Goal: Task Accomplishment & Management: Use online tool/utility

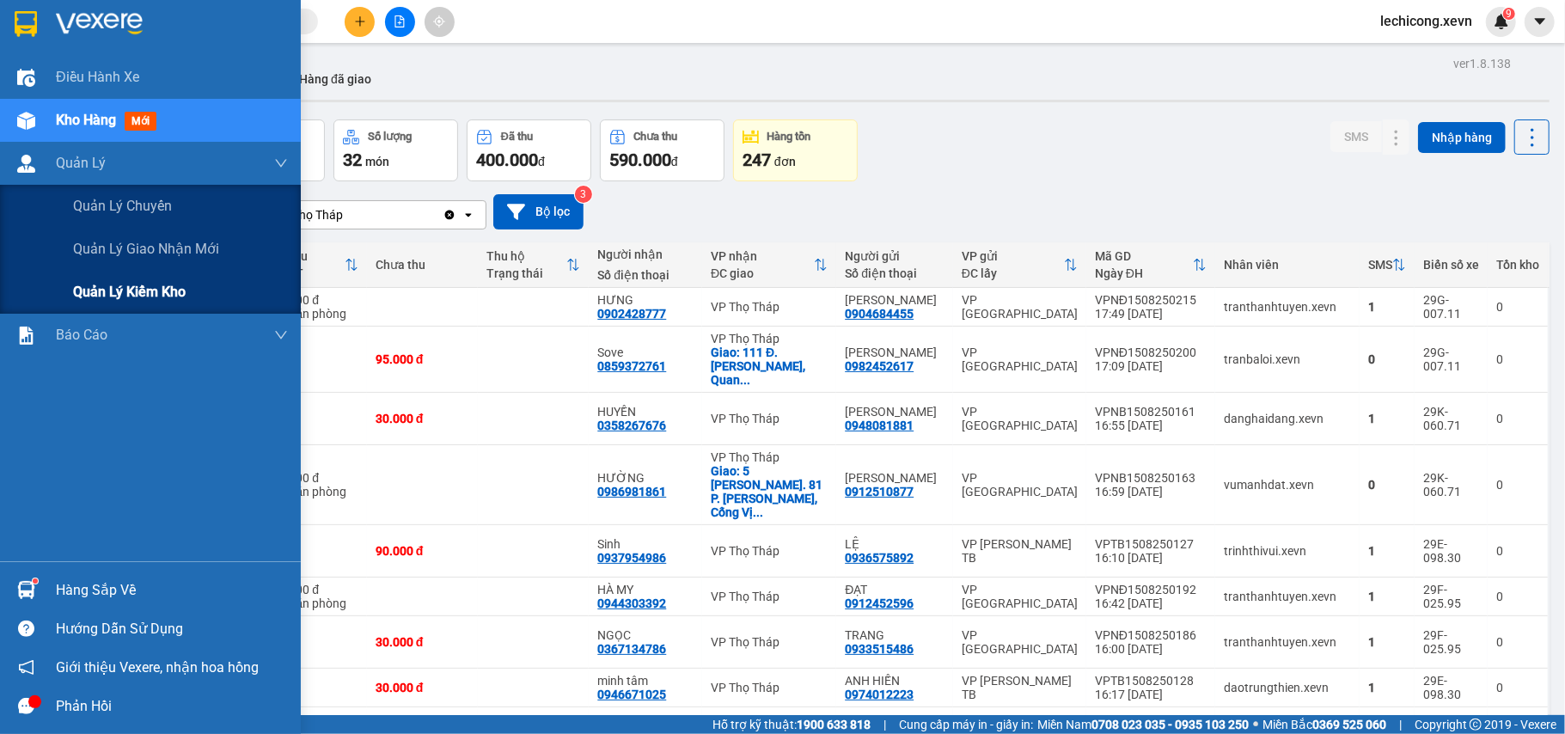
click at [107, 294] on span "Quản lý kiểm kho" at bounding box center [129, 291] width 113 height 21
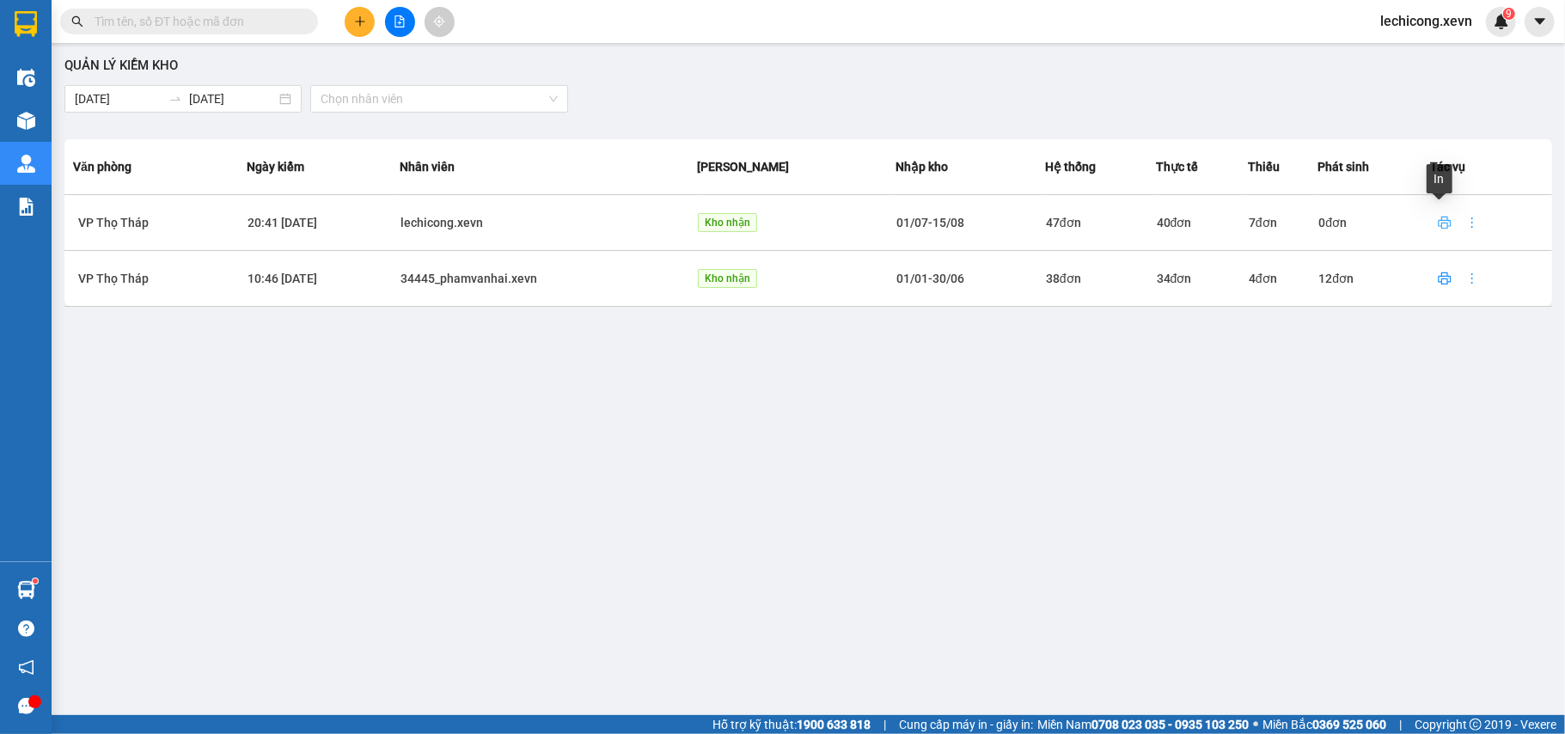
click at [1432, 234] on button "button" at bounding box center [1445, 223] width 28 height 28
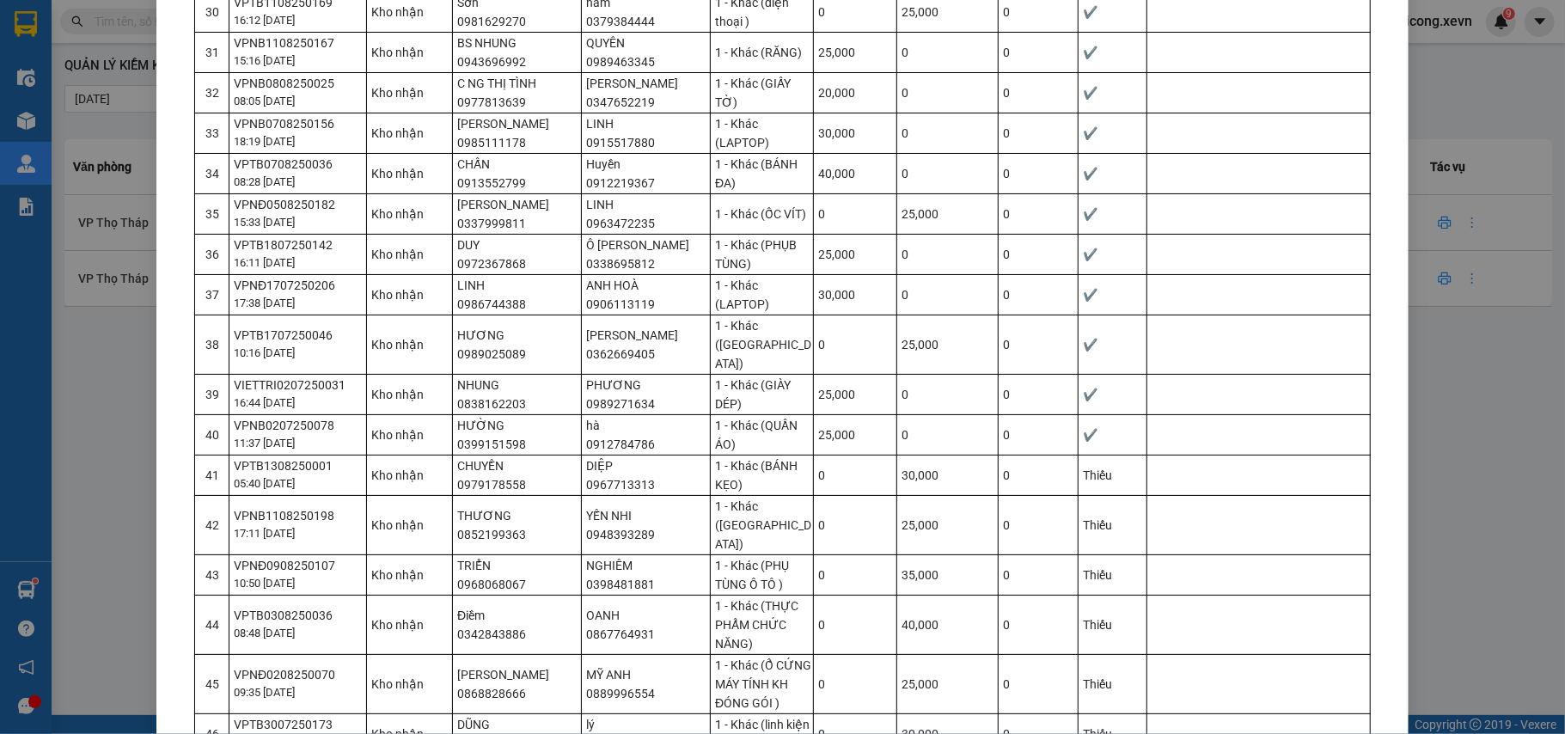
scroll to position [1647, 0]
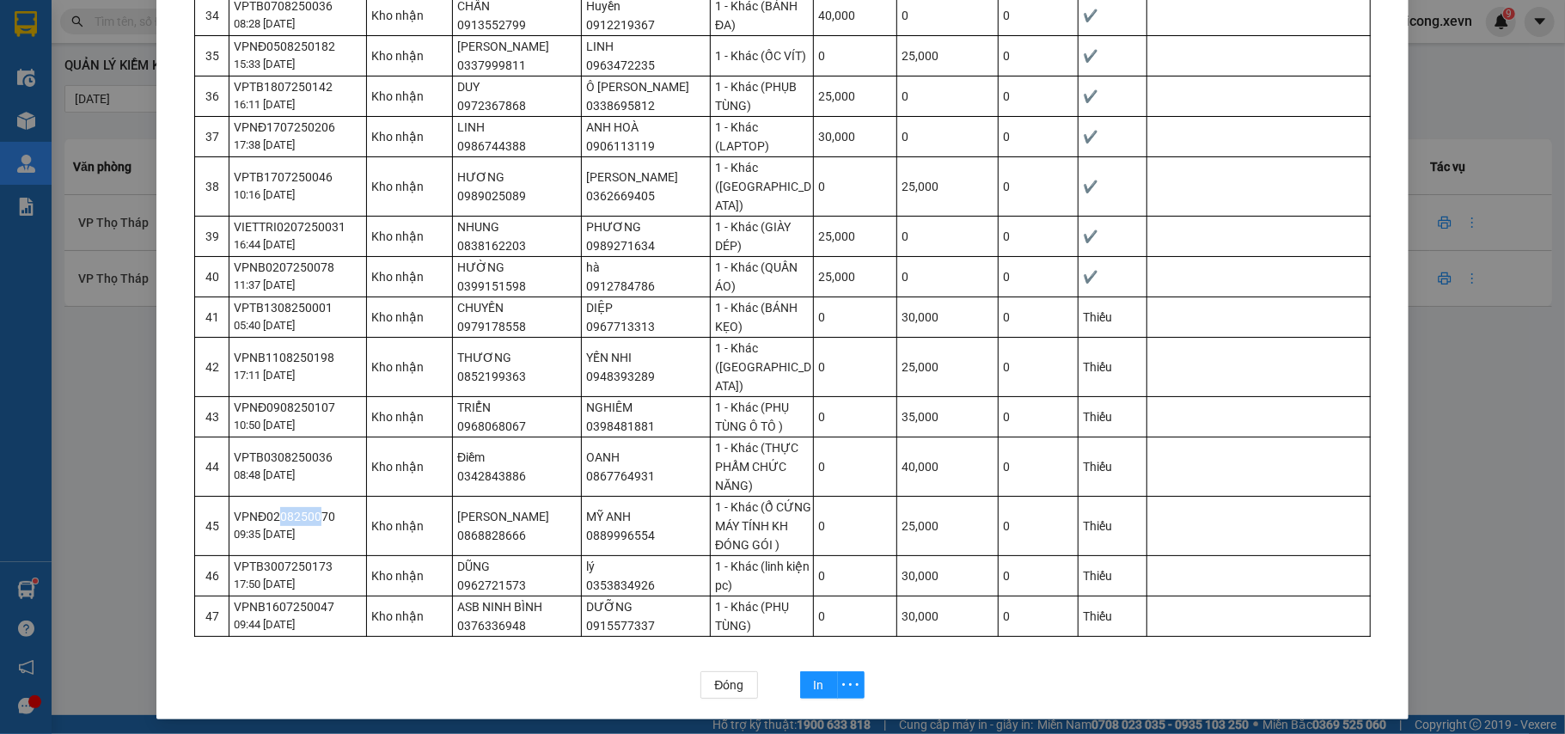
drag, startPoint x: 266, startPoint y: 512, endPoint x: 311, endPoint y: 509, distance: 44.8
click at [311, 509] on div "VPNĐ0208250070" at bounding box center [299, 516] width 131 height 19
click at [368, 555] on td "Kho nhận" at bounding box center [410, 575] width 86 height 40
drag, startPoint x: 327, startPoint y: 445, endPoint x: 265, endPoint y: 444, distance: 62.7
click at [266, 448] on div "VPTB0308250036" at bounding box center [299, 457] width 131 height 19
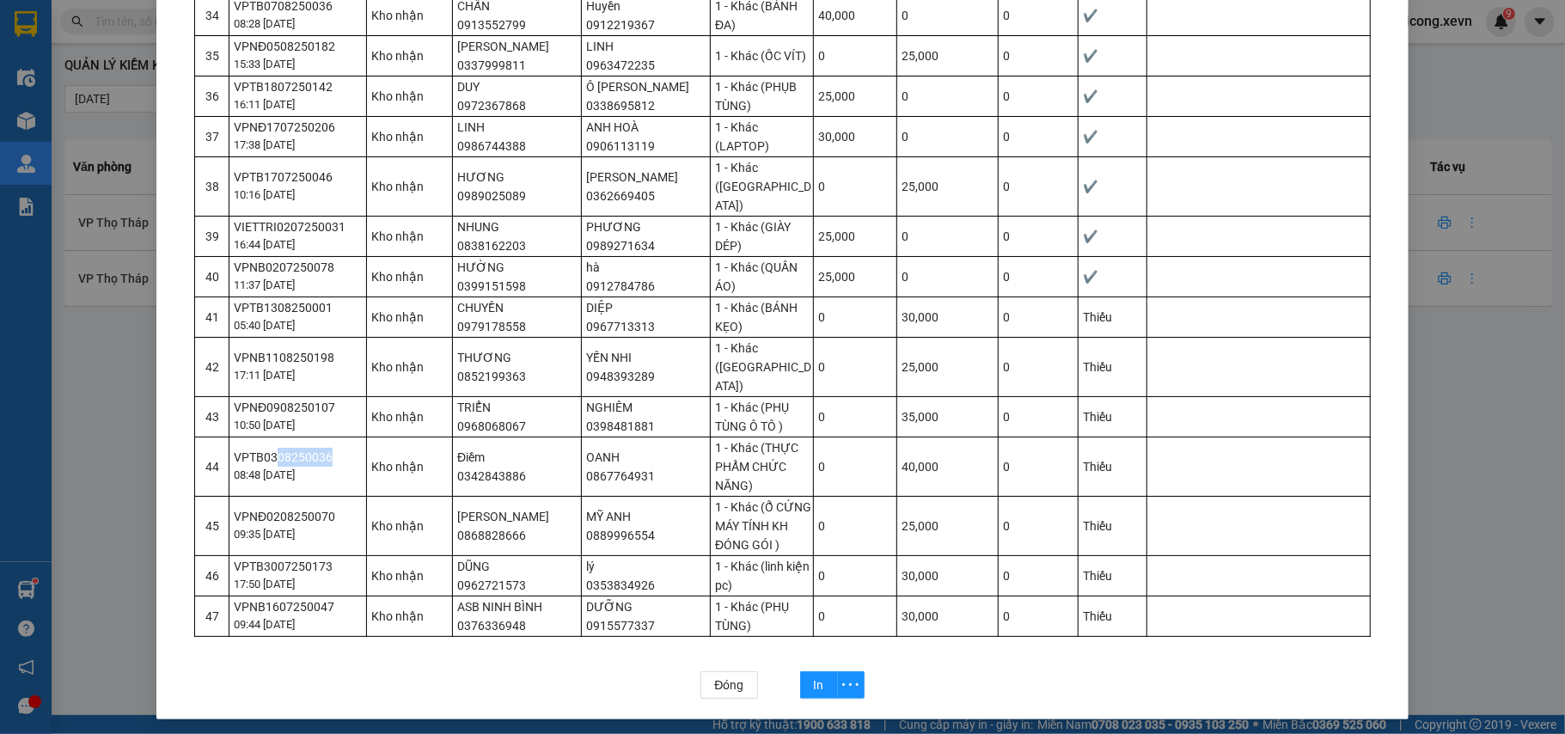
click at [265, 448] on div "VPTB0308250036" at bounding box center [299, 457] width 131 height 19
click at [814, 675] on span "In" at bounding box center [819, 684] width 10 height 19
click at [718, 688] on span "Đóng" at bounding box center [728, 684] width 29 height 19
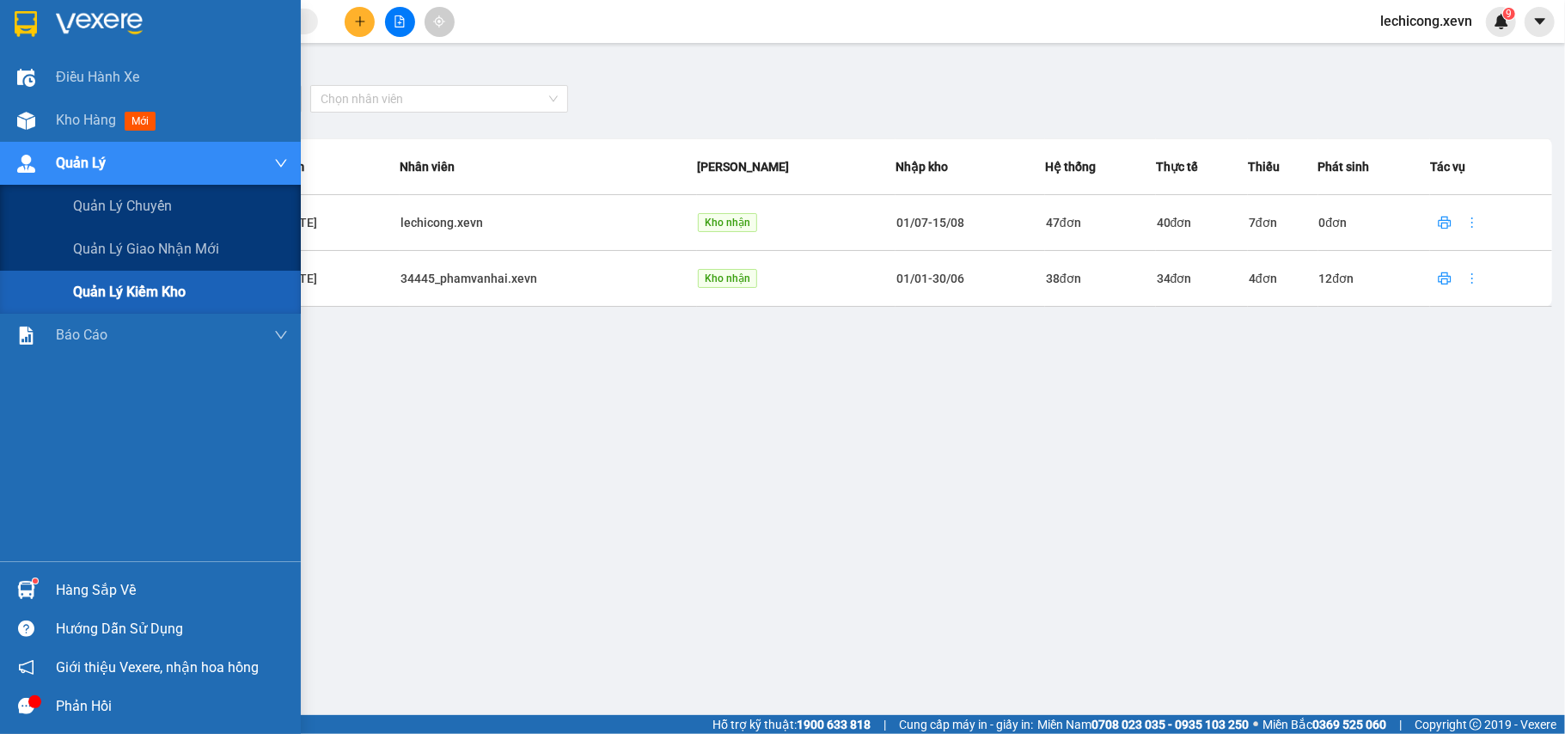
click at [101, 286] on span "Quản lý kiểm kho" at bounding box center [129, 291] width 113 height 21
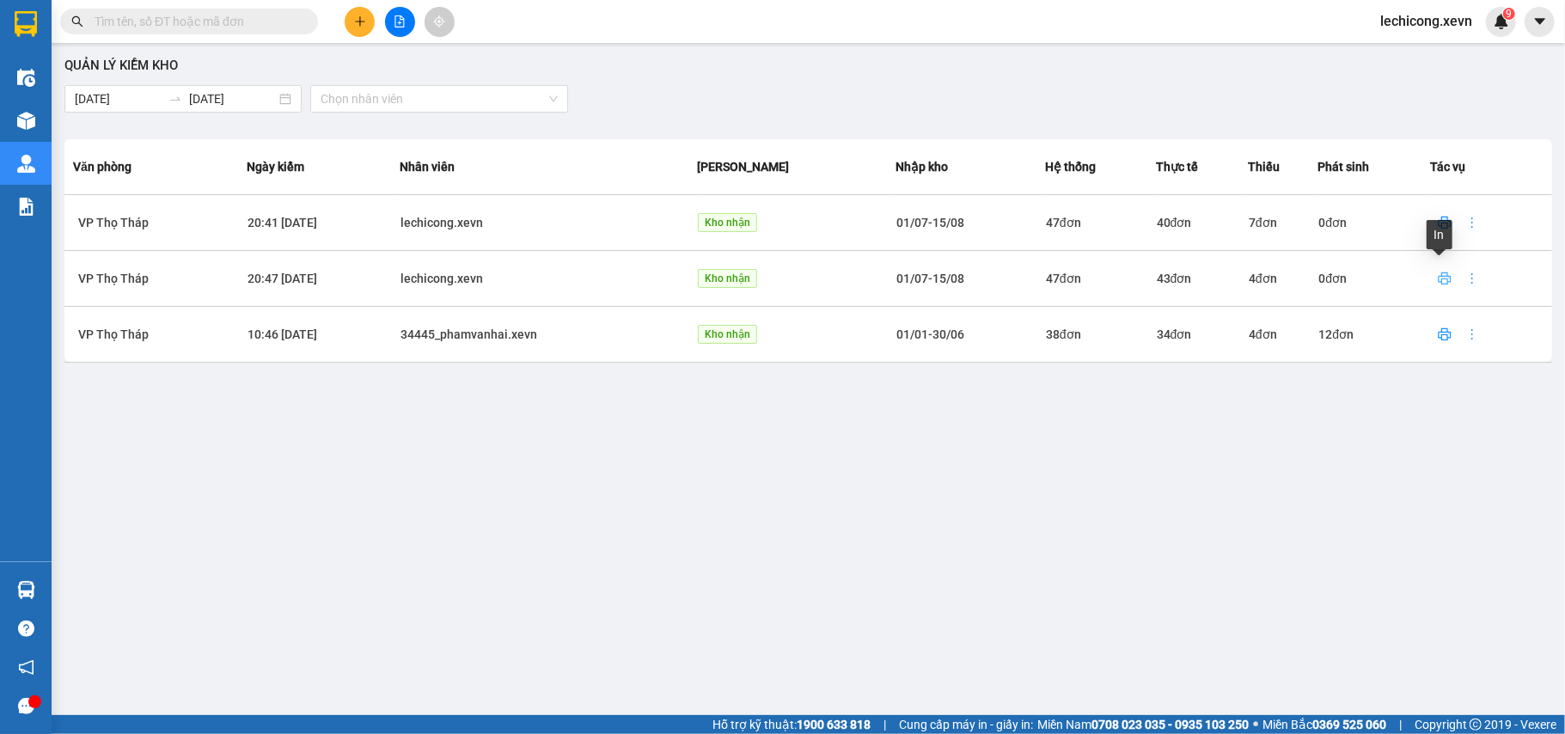
click at [1432, 278] on span "printer" at bounding box center [1445, 279] width 26 height 14
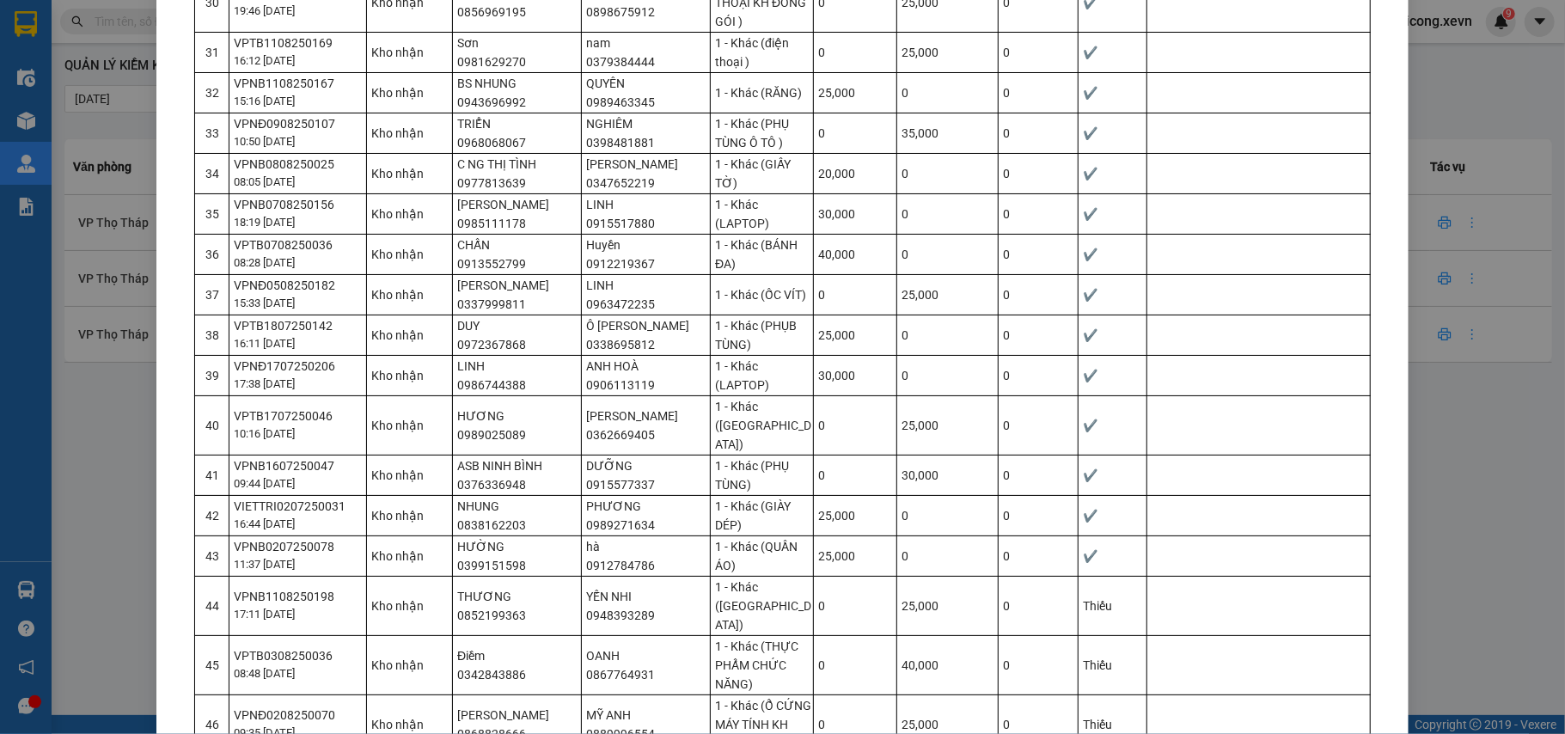
scroll to position [1647, 0]
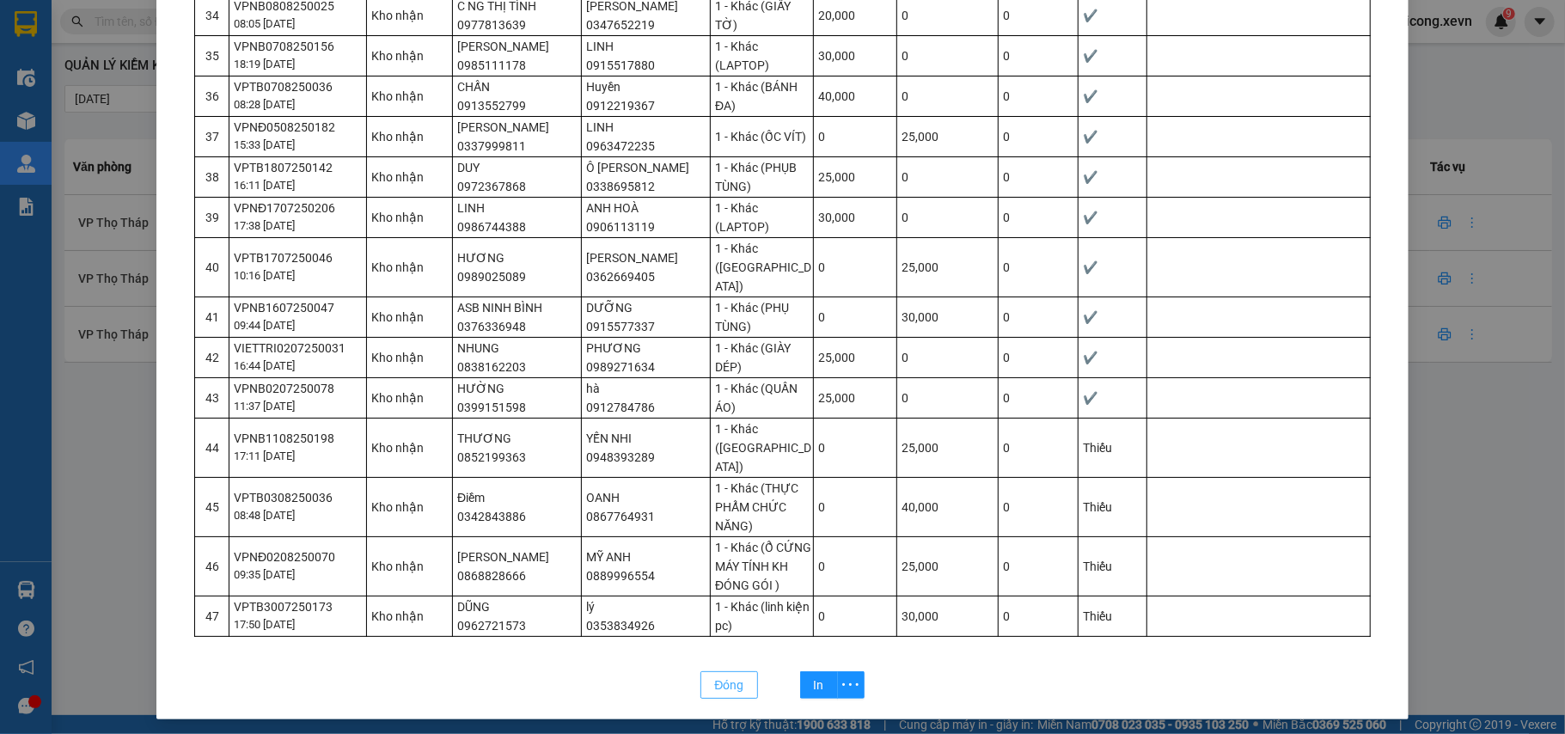
click at [705, 671] on button "Đóng" at bounding box center [728, 685] width 57 height 28
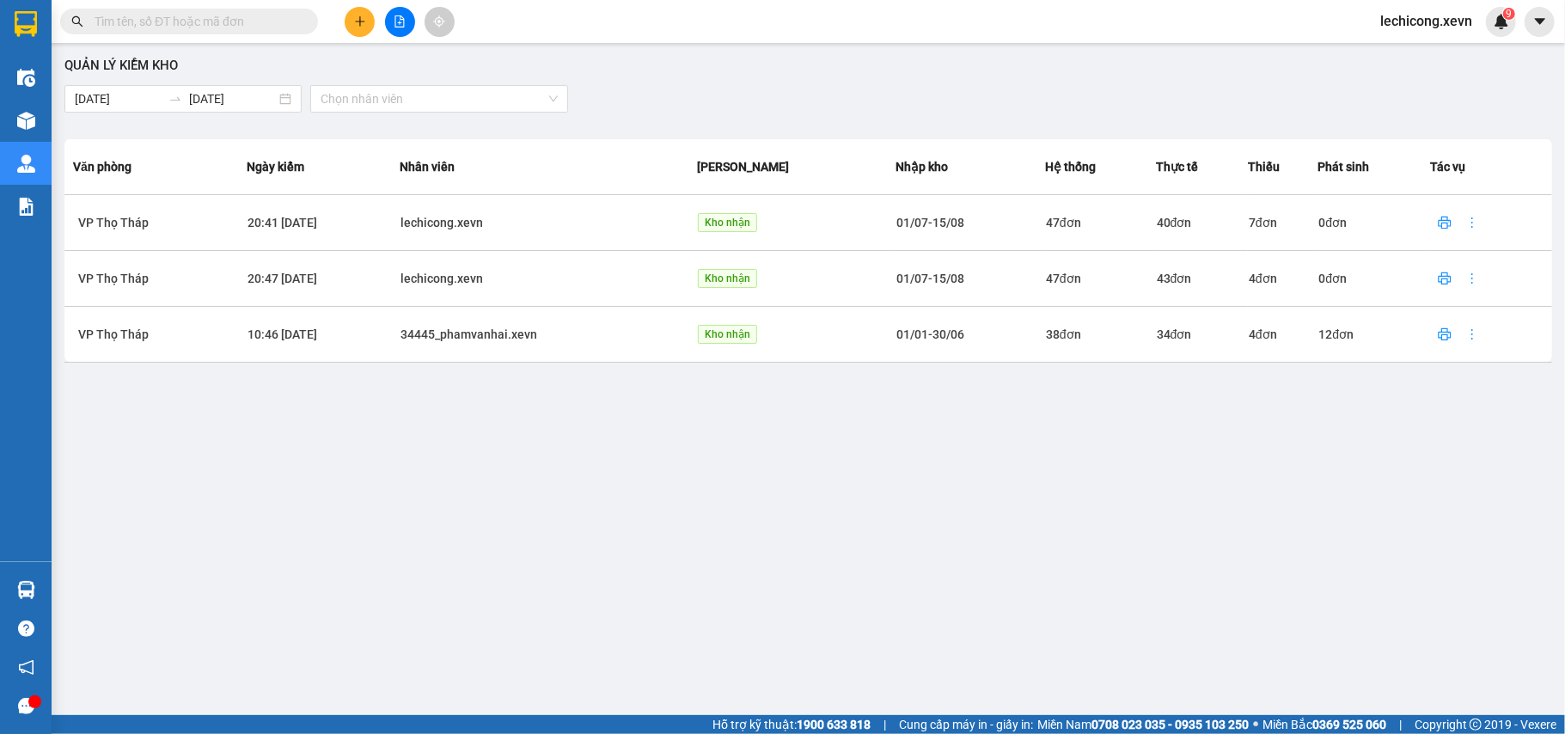
scroll to position [1562, 0]
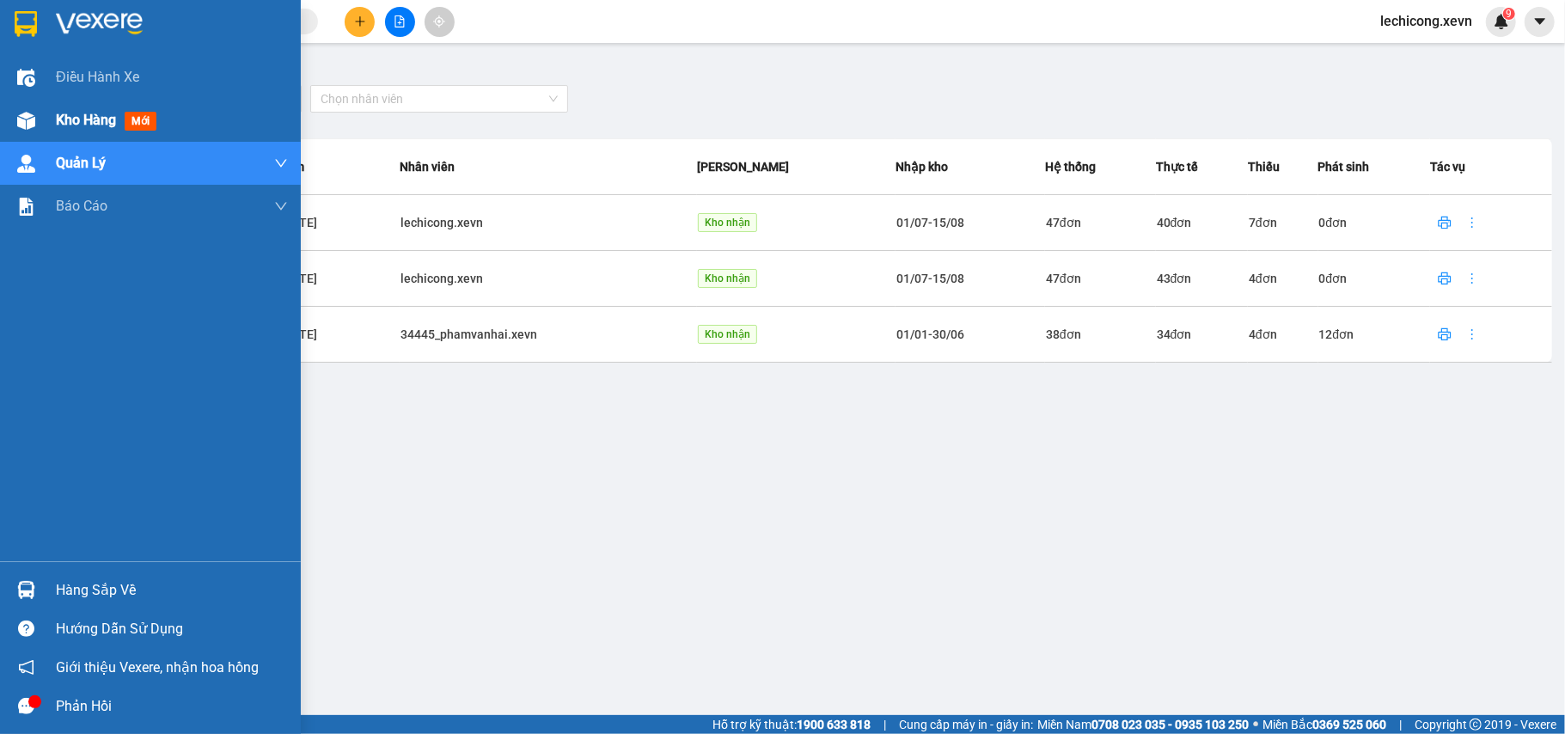
click at [42, 124] on div "Kho hàng mới" at bounding box center [150, 120] width 301 height 43
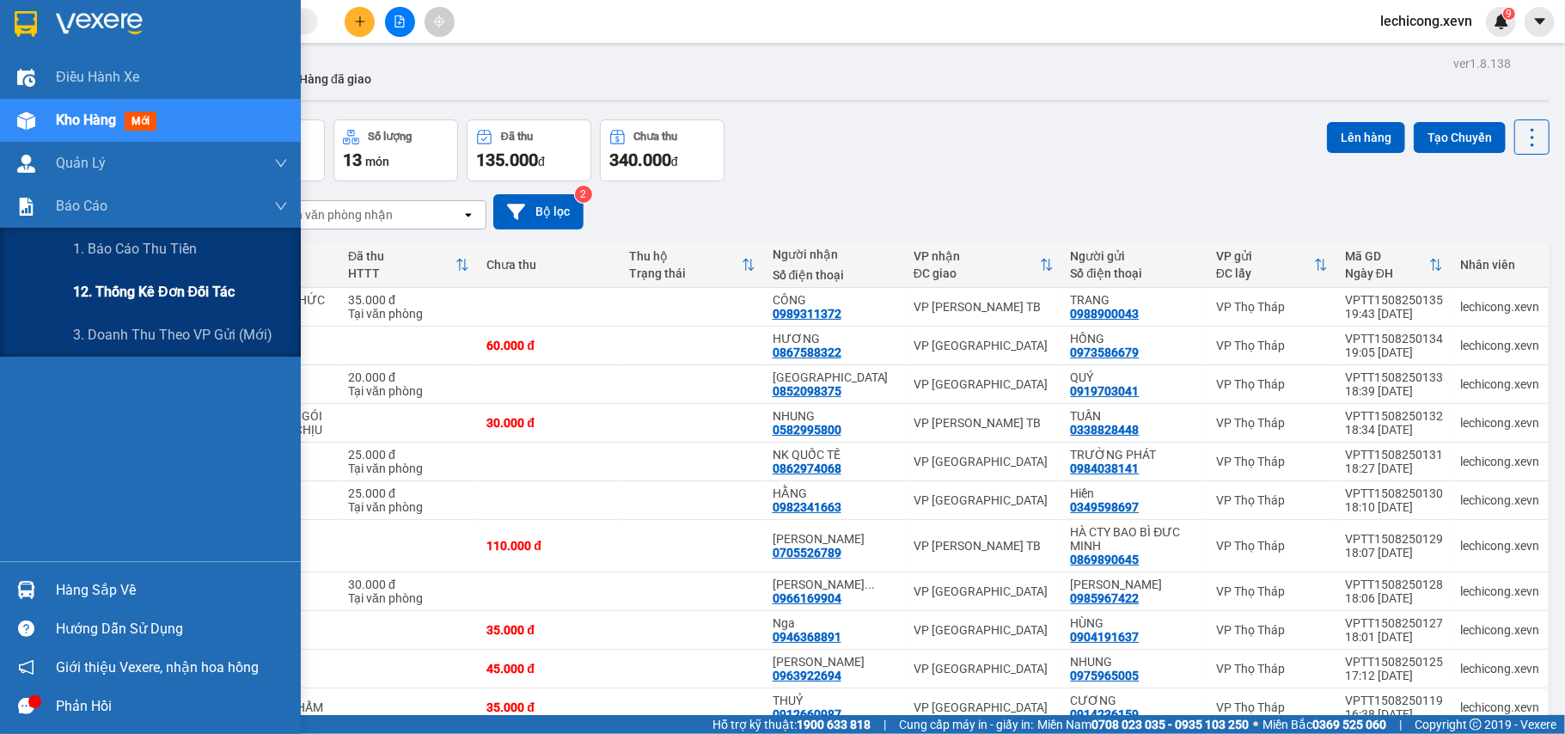
click at [160, 278] on div "12. Thống kê đơn đối tác" at bounding box center [180, 292] width 215 height 43
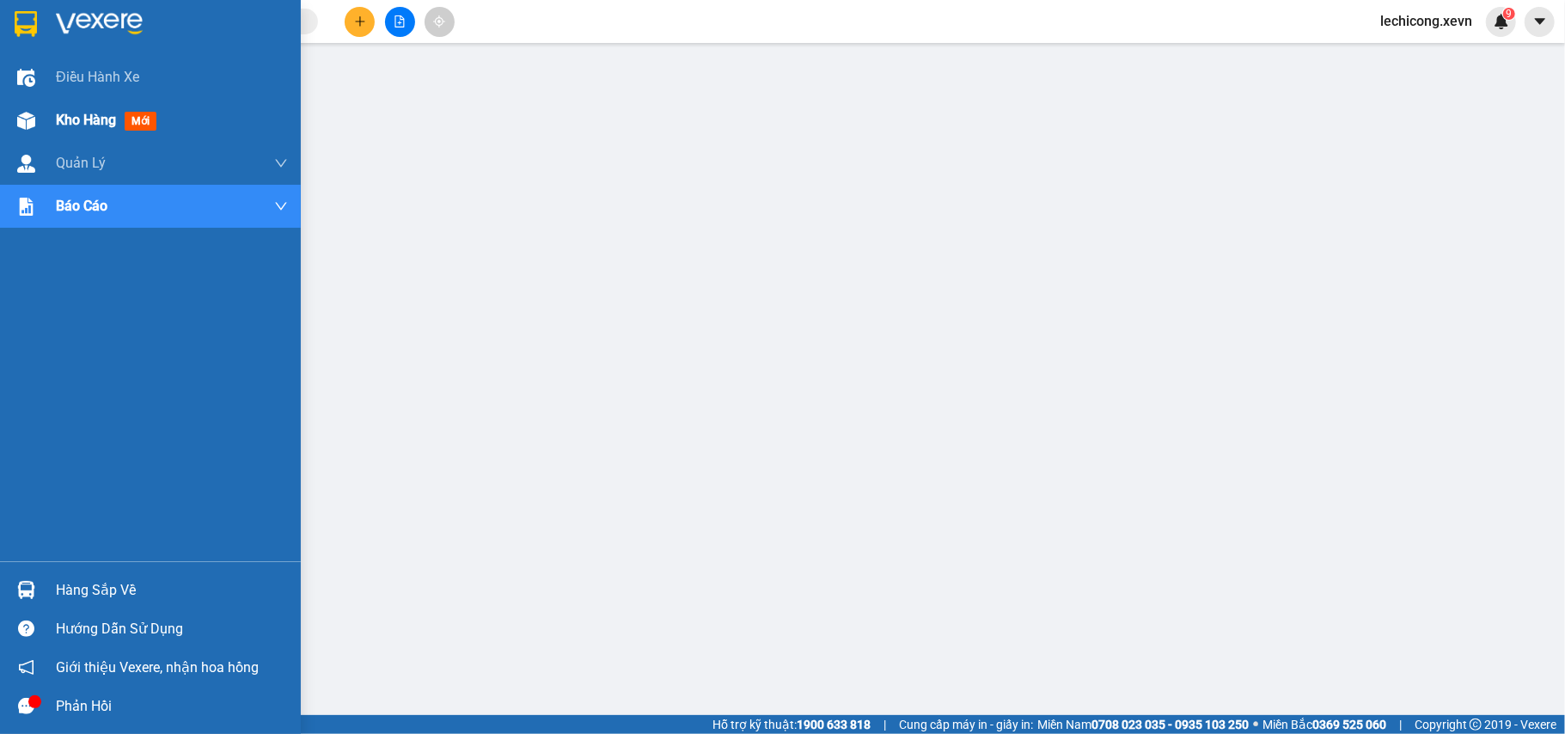
click at [33, 115] on img at bounding box center [26, 121] width 18 height 18
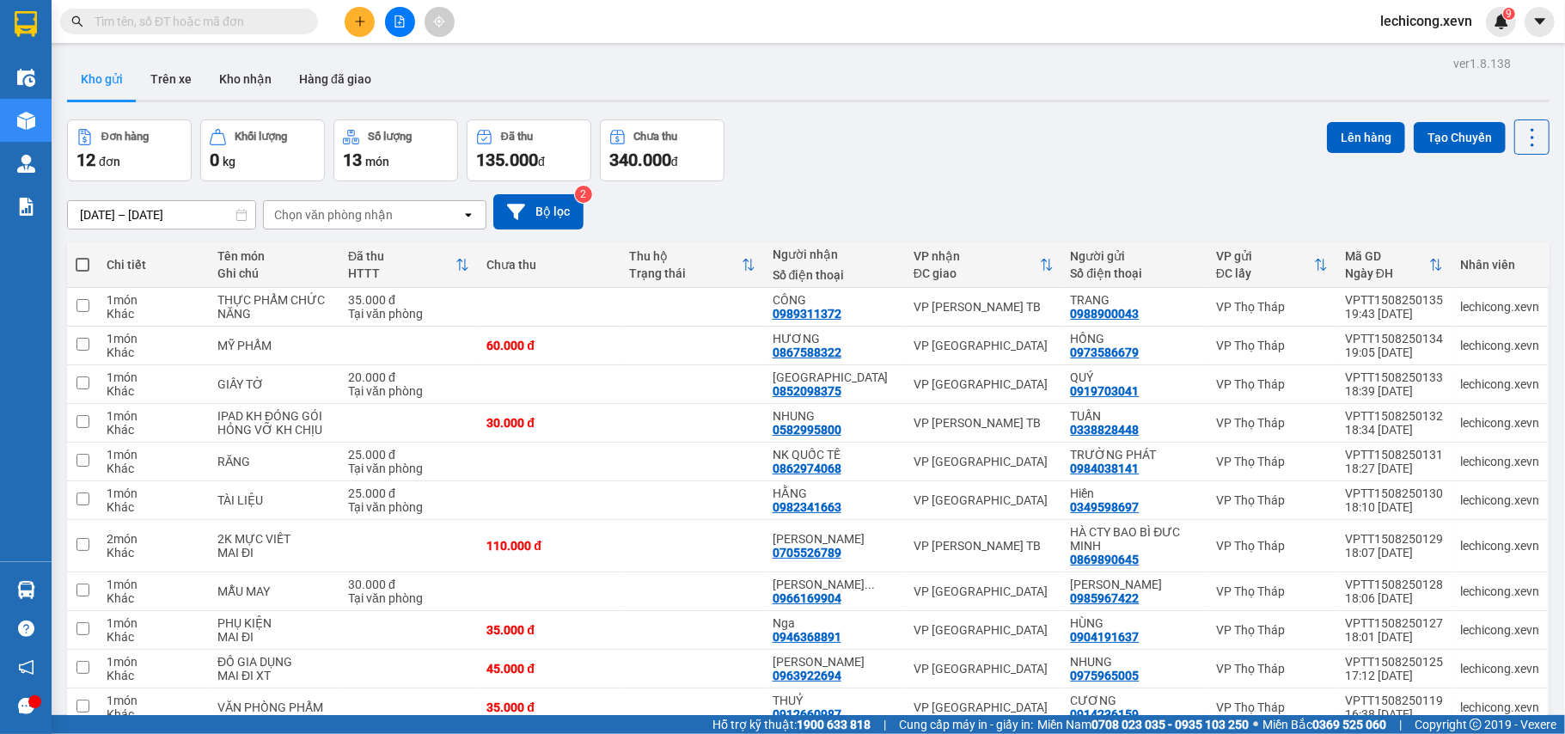
click at [416, 218] on div "Chọn văn phòng nhận" at bounding box center [363, 215] width 198 height 28
click at [211, 14] on input "text" at bounding box center [196, 21] width 203 height 19
paste input "0948393289"
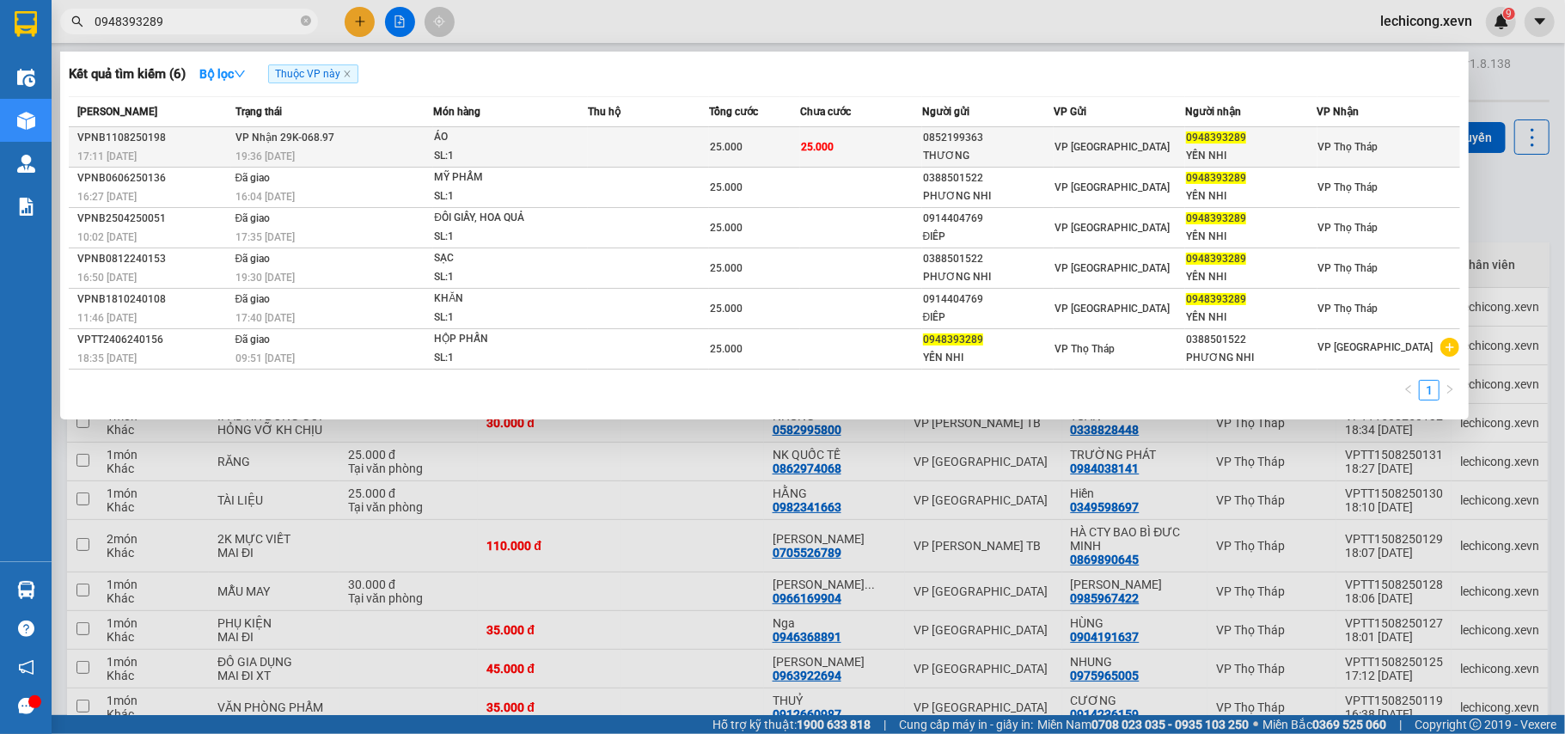
type input "0948393289"
click at [471, 135] on div "ÁO" at bounding box center [498, 137] width 129 height 19
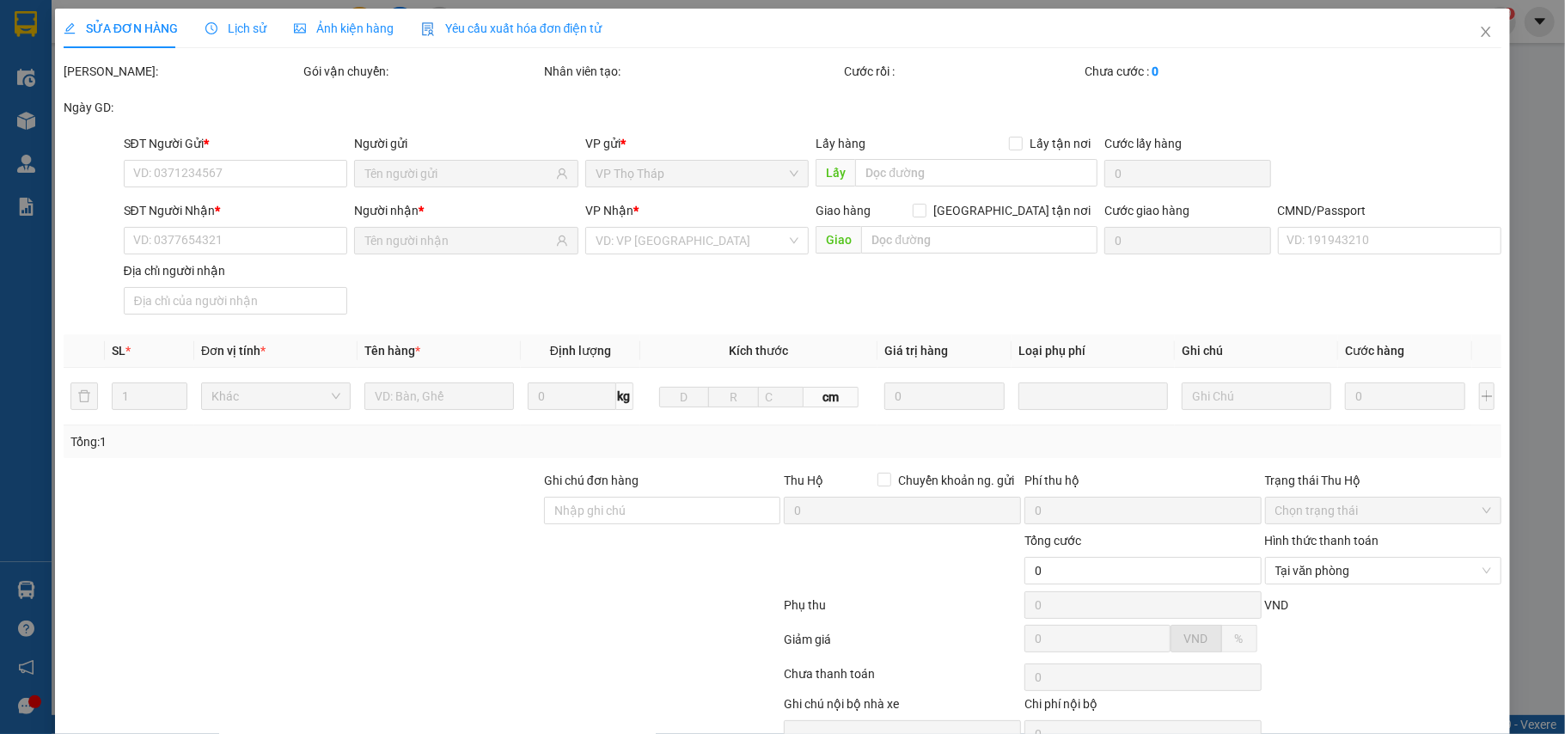
type input "0852199363"
type input "THƯƠNG"
type input "0948393289"
type input "YẾN NHI"
type input "yến nhi"
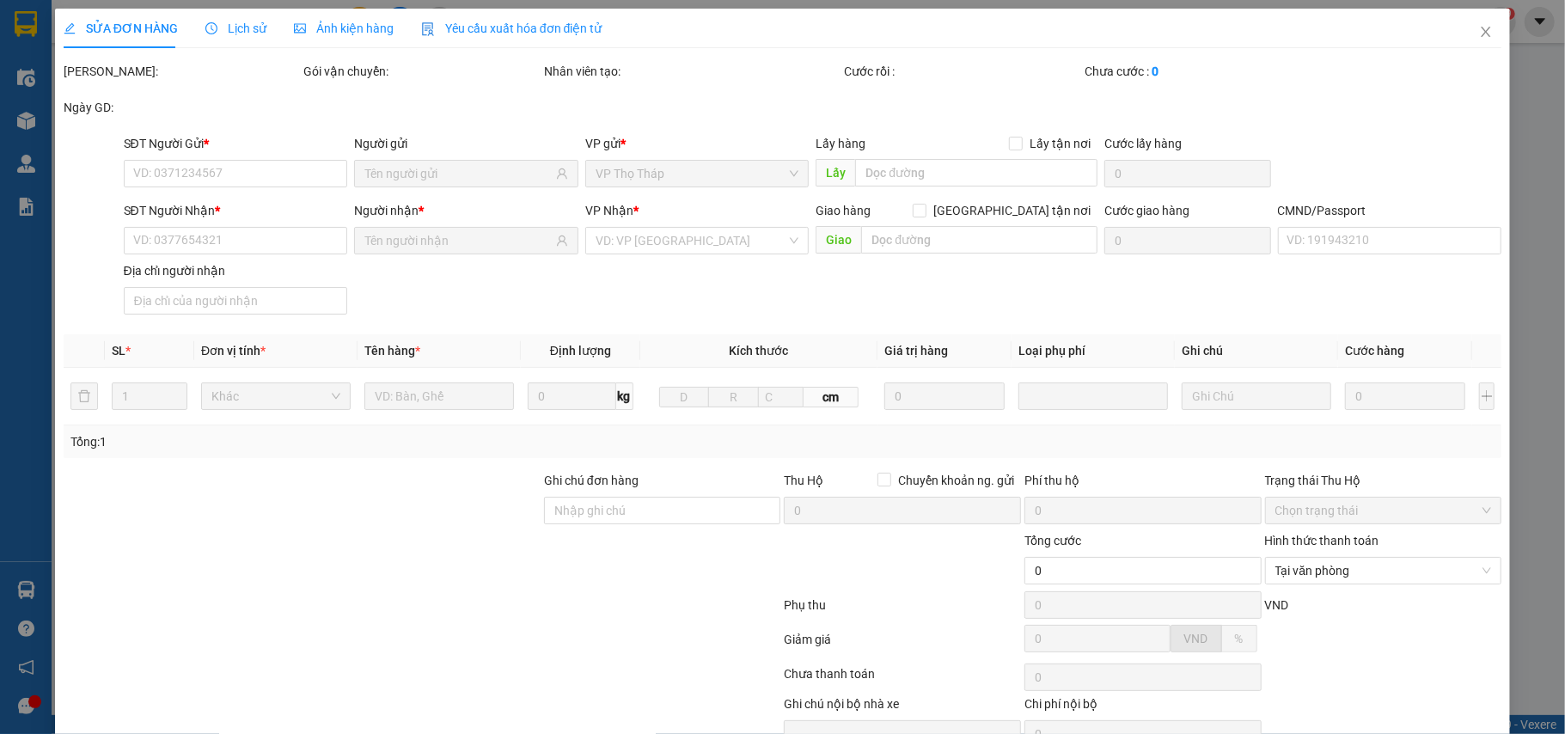
type input "25.000"
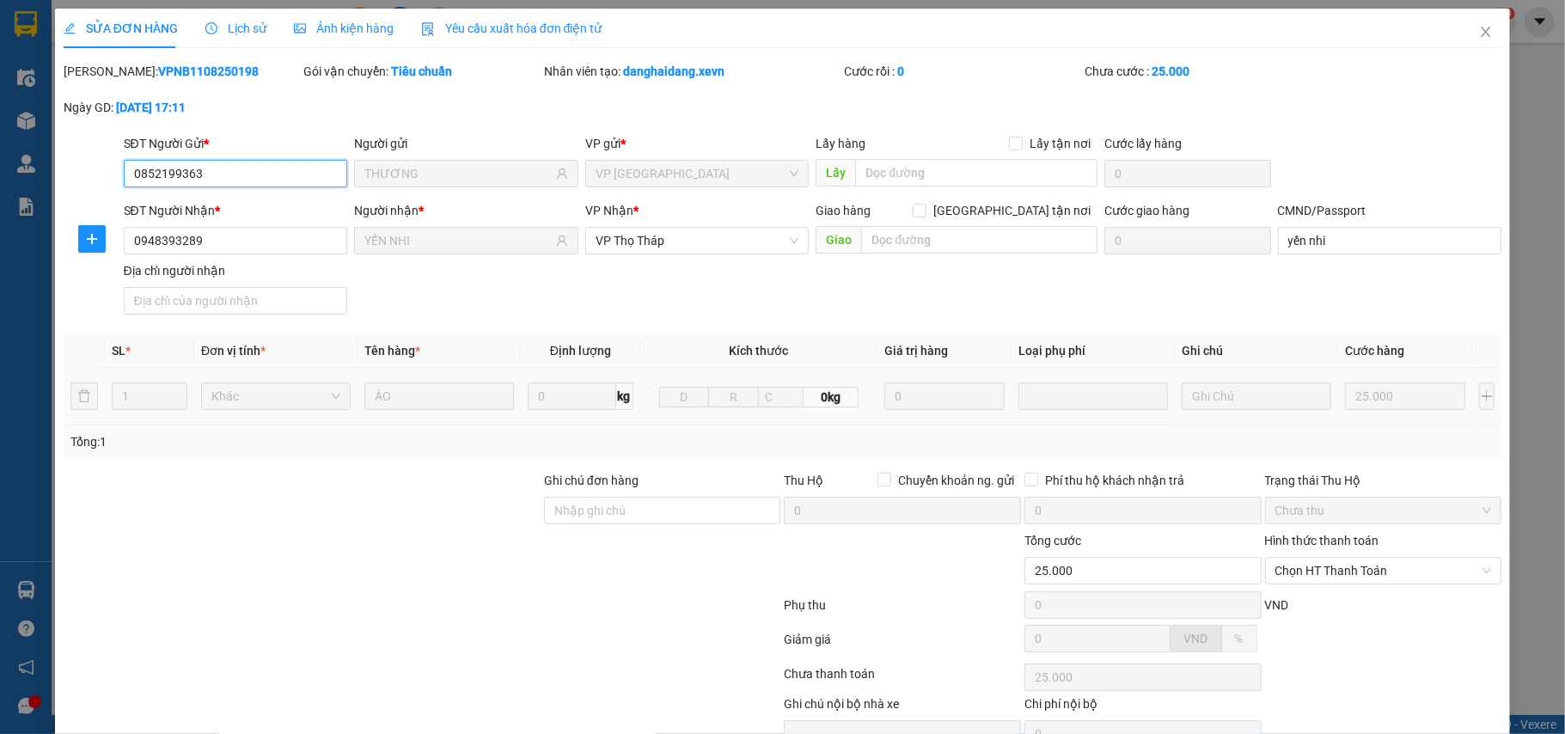
scroll to position [91, 0]
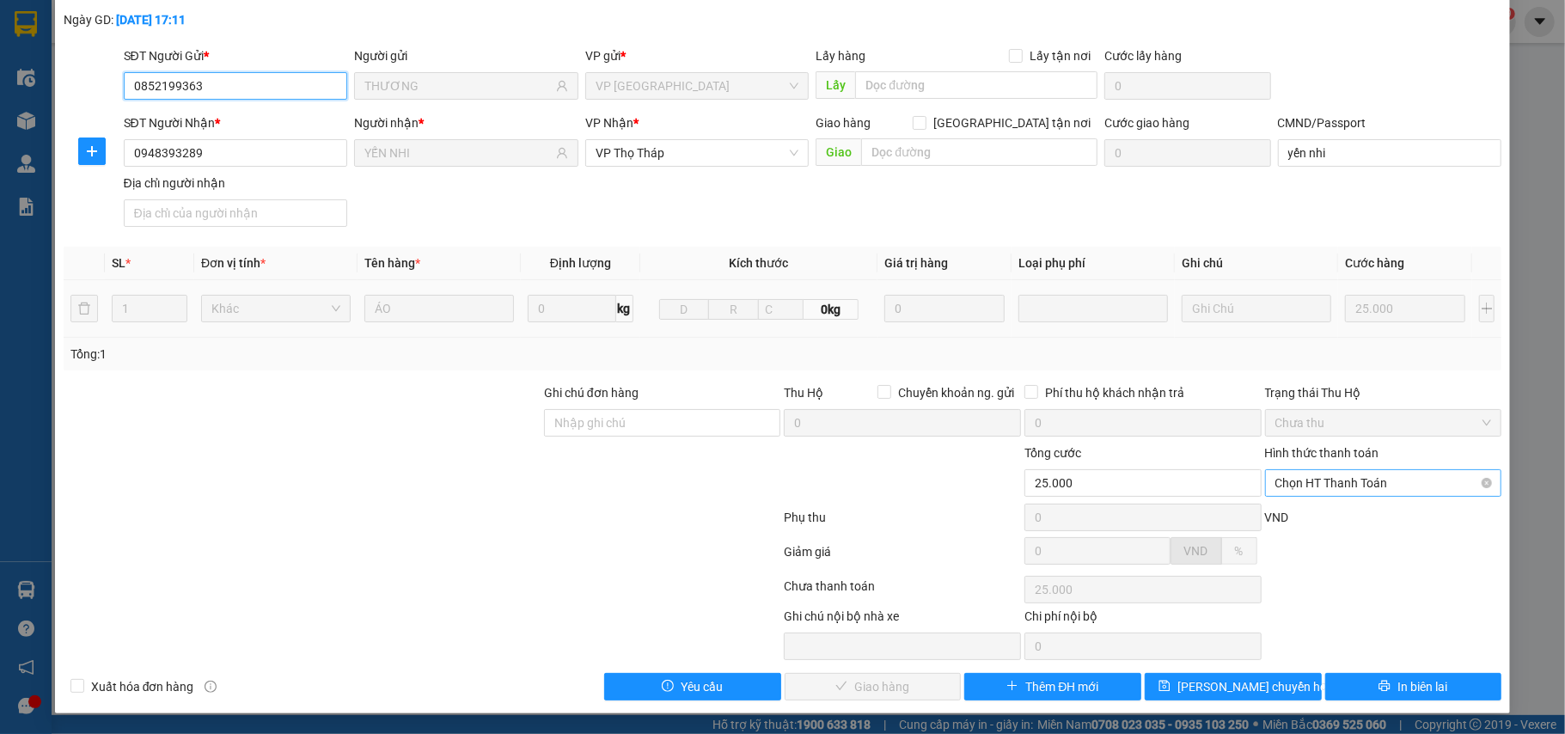
click at [1345, 486] on span "Chọn HT Thanh Toán" at bounding box center [1383, 483] width 217 height 26
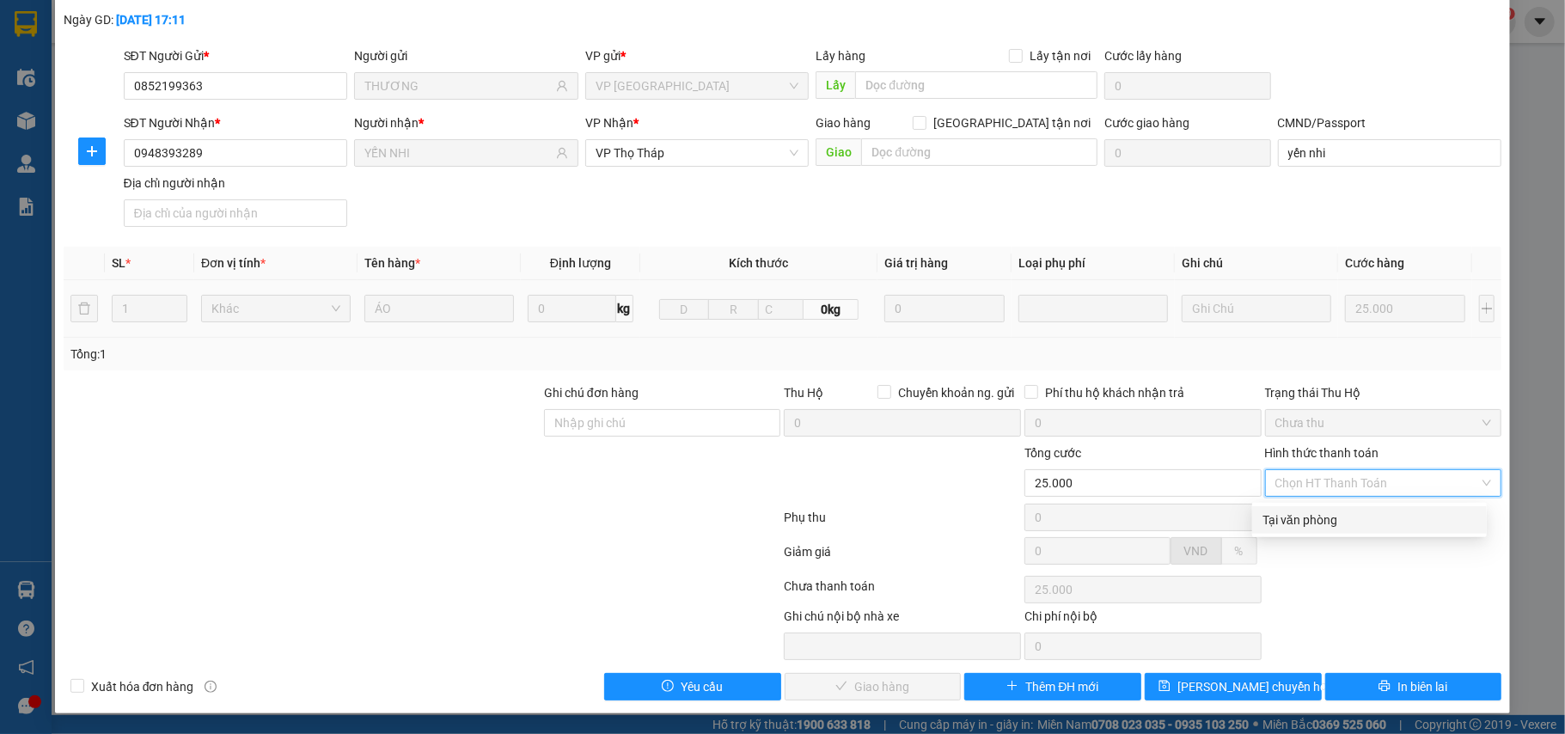
click at [1331, 506] on div "Tại văn phòng" at bounding box center [1369, 520] width 235 height 28
type input "0"
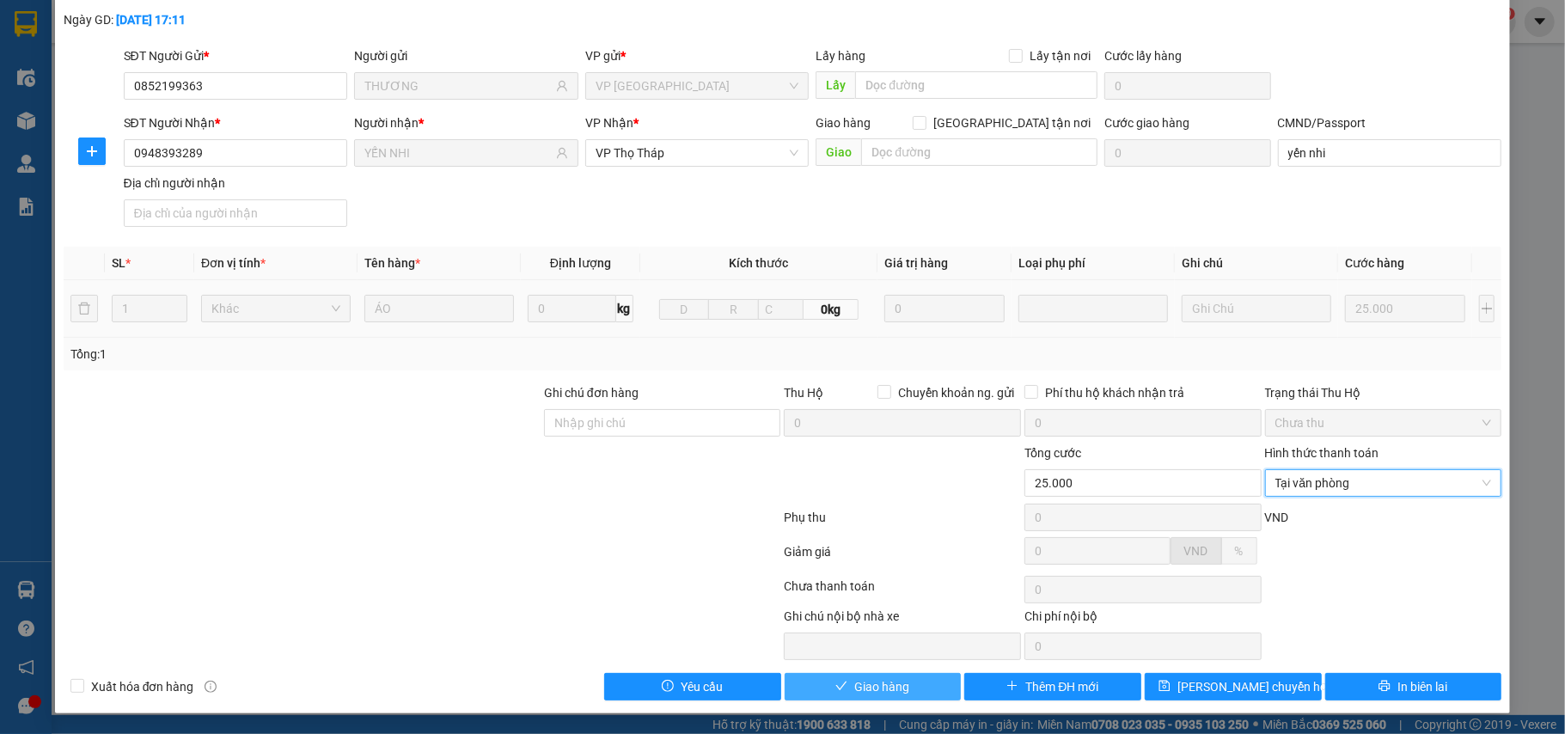
click at [882, 675] on button "Giao hàng" at bounding box center [873, 687] width 177 height 28
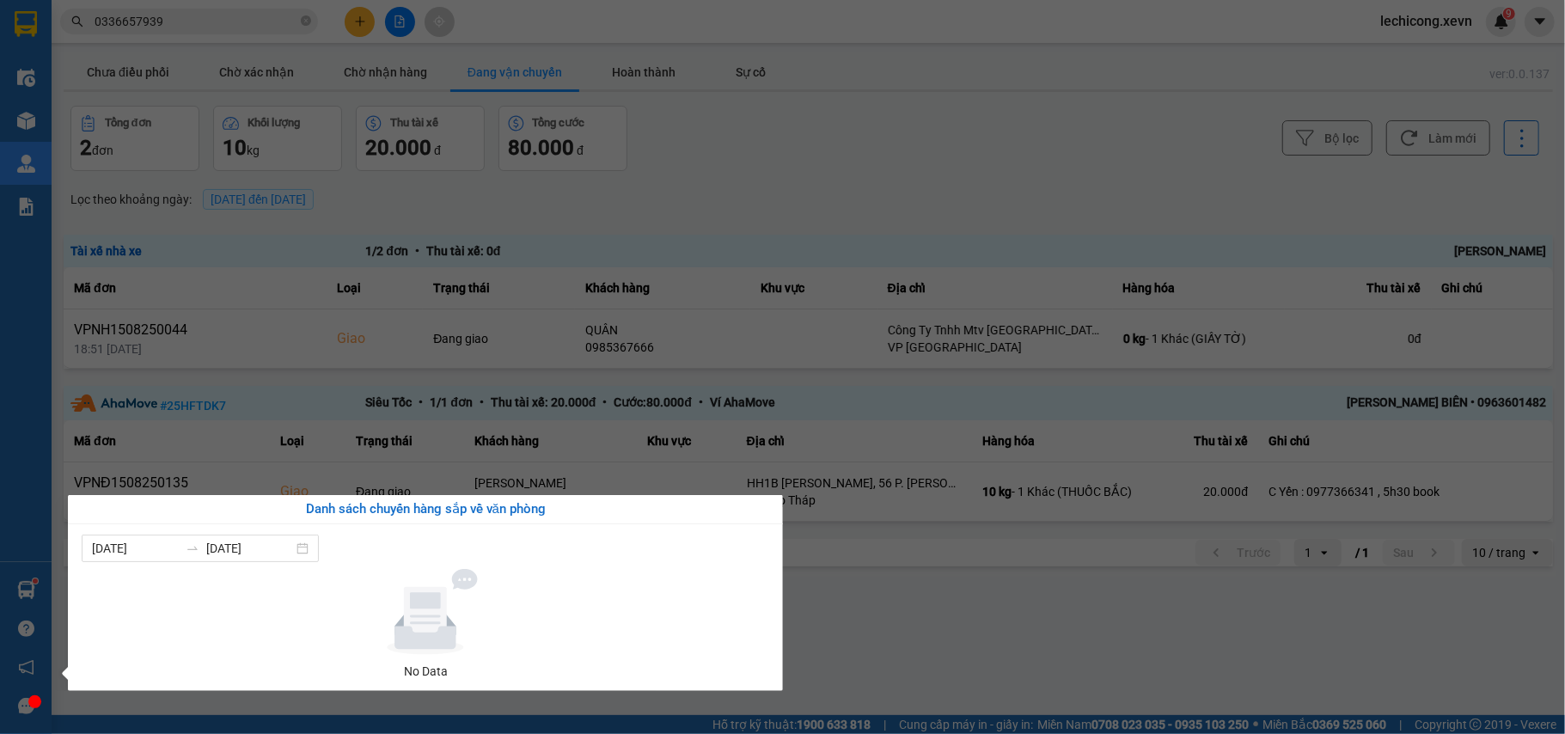
click at [21, 237] on div "Điều hành xe Kho hàng mới Quản Lý Quản lý chuyến Quản lý giao nhận mới Quản lý …" at bounding box center [26, 367] width 52 height 734
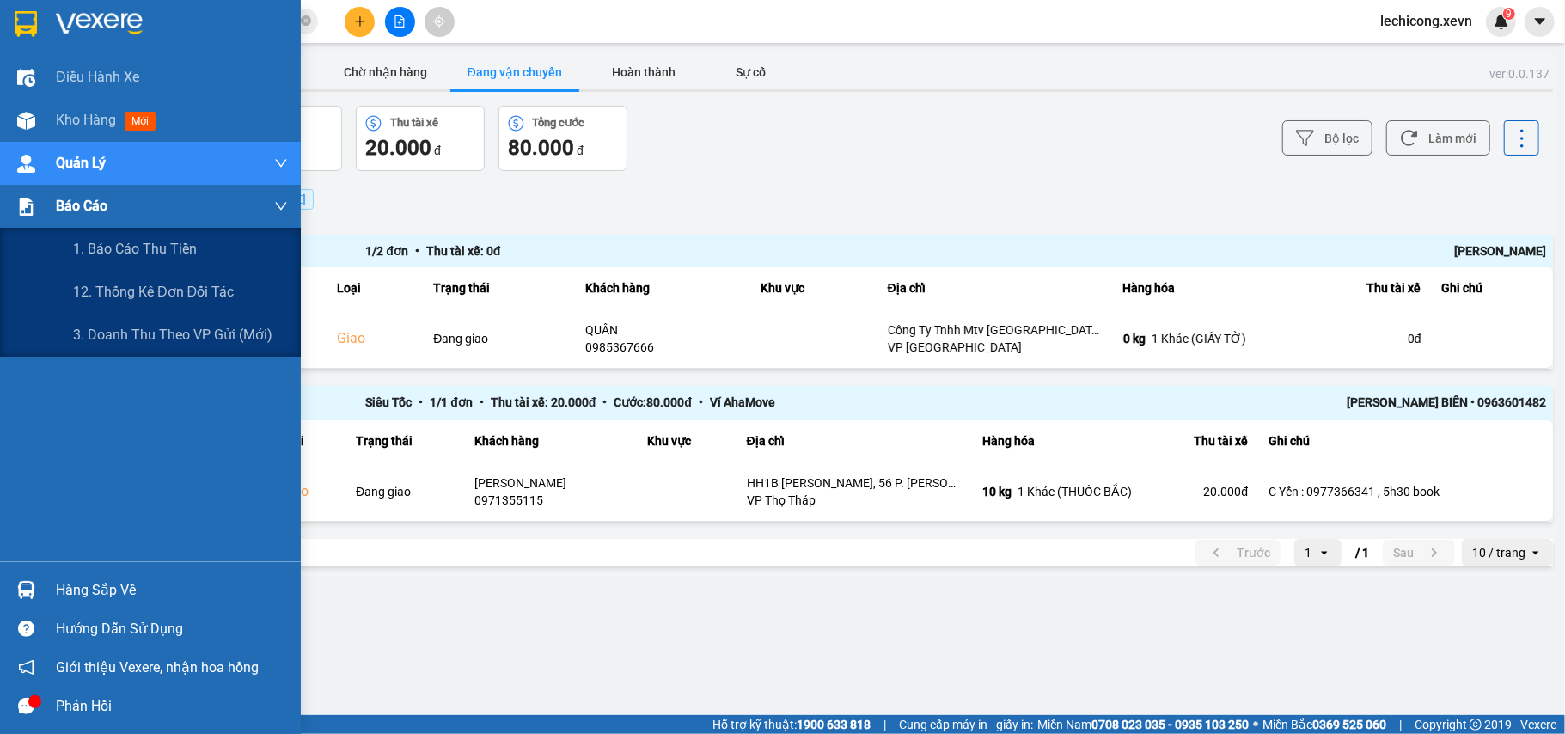
click at [31, 210] on img at bounding box center [26, 207] width 18 height 18
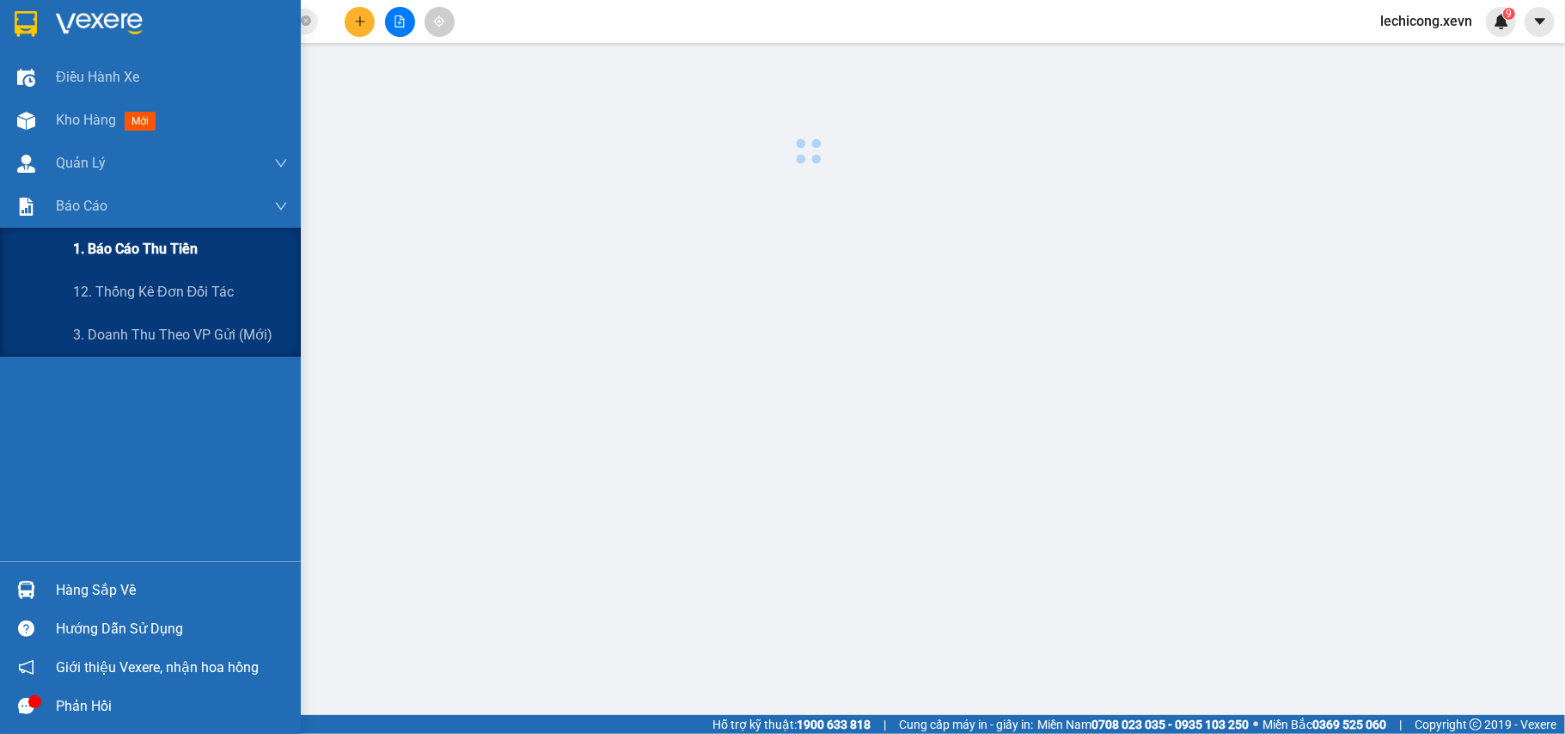
click at [76, 252] on span "1. Báo cáo thu tiền" at bounding box center [135, 248] width 125 height 21
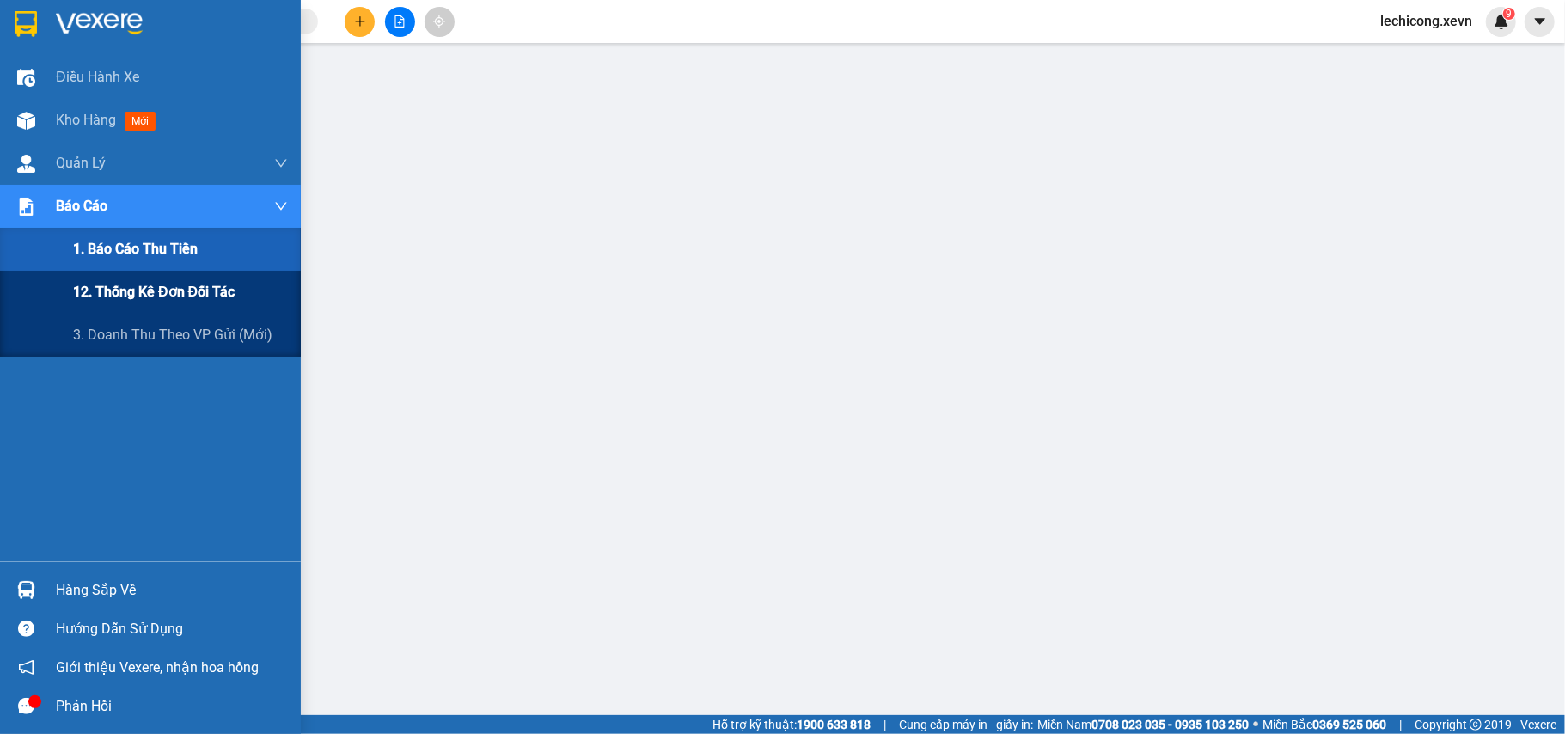
click at [65, 294] on div "12. Thống kê đơn đối tác" at bounding box center [150, 292] width 301 height 43
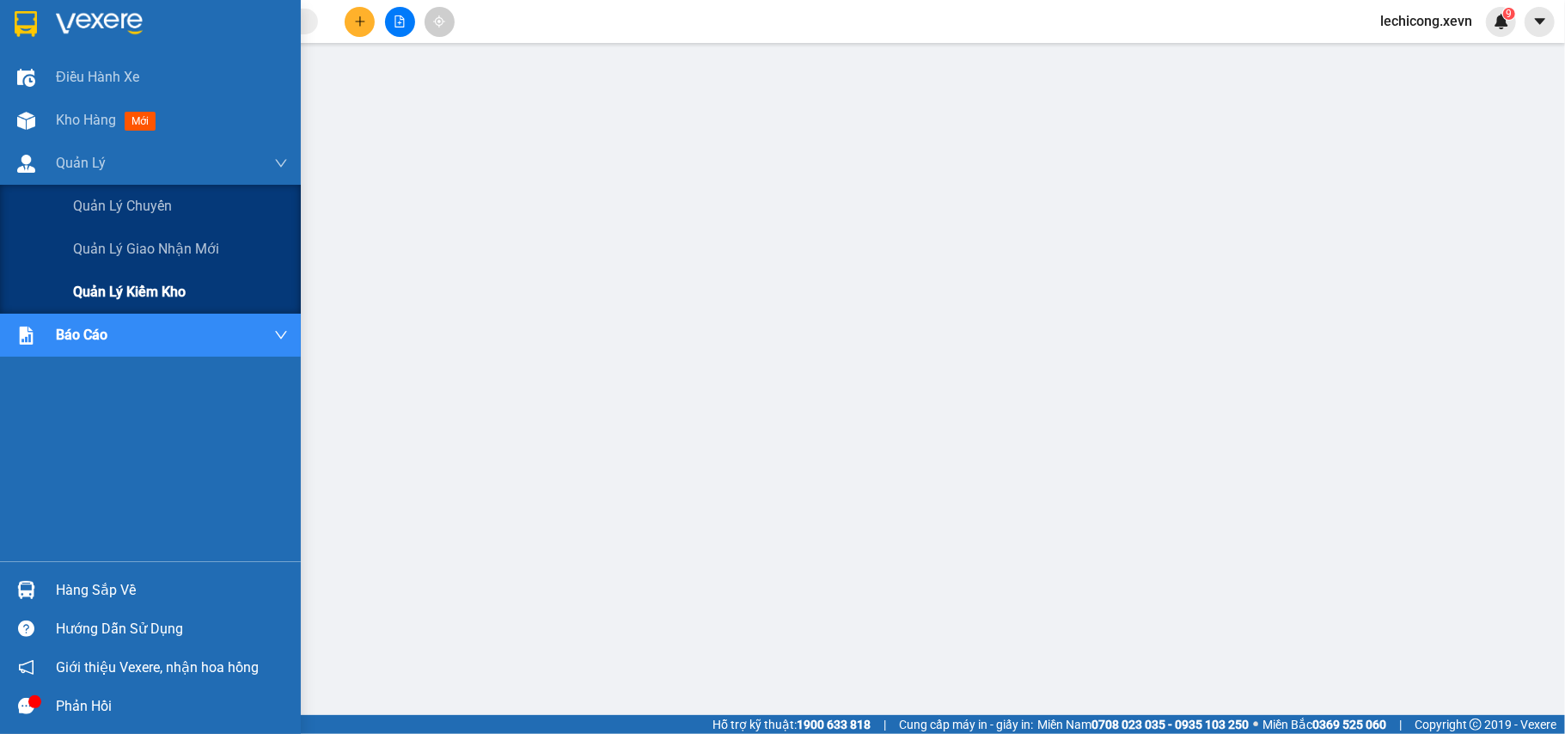
click at [101, 278] on div "Quản lý kiểm kho" at bounding box center [180, 292] width 215 height 43
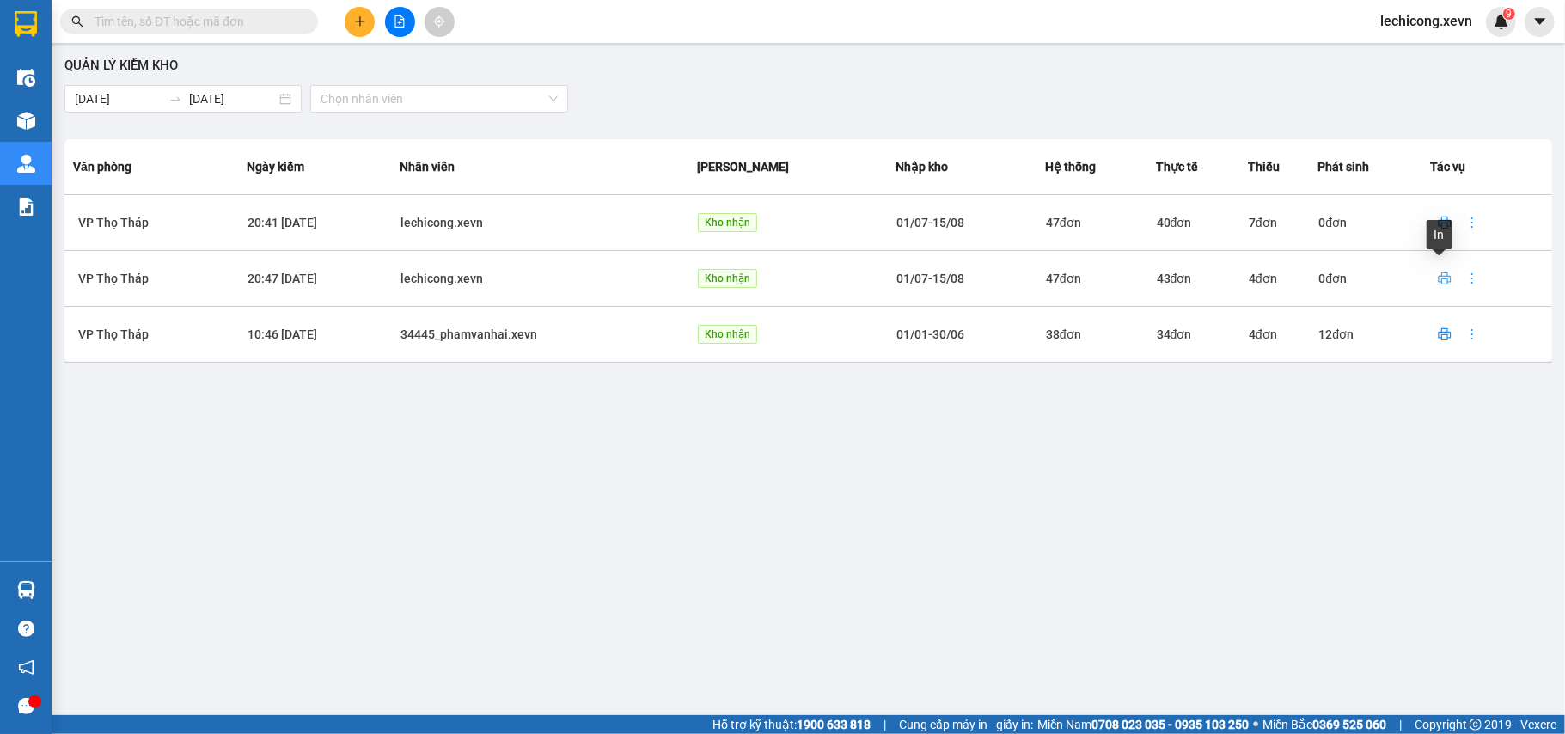
click at [1444, 276] on icon "printer" at bounding box center [1445, 278] width 13 height 12
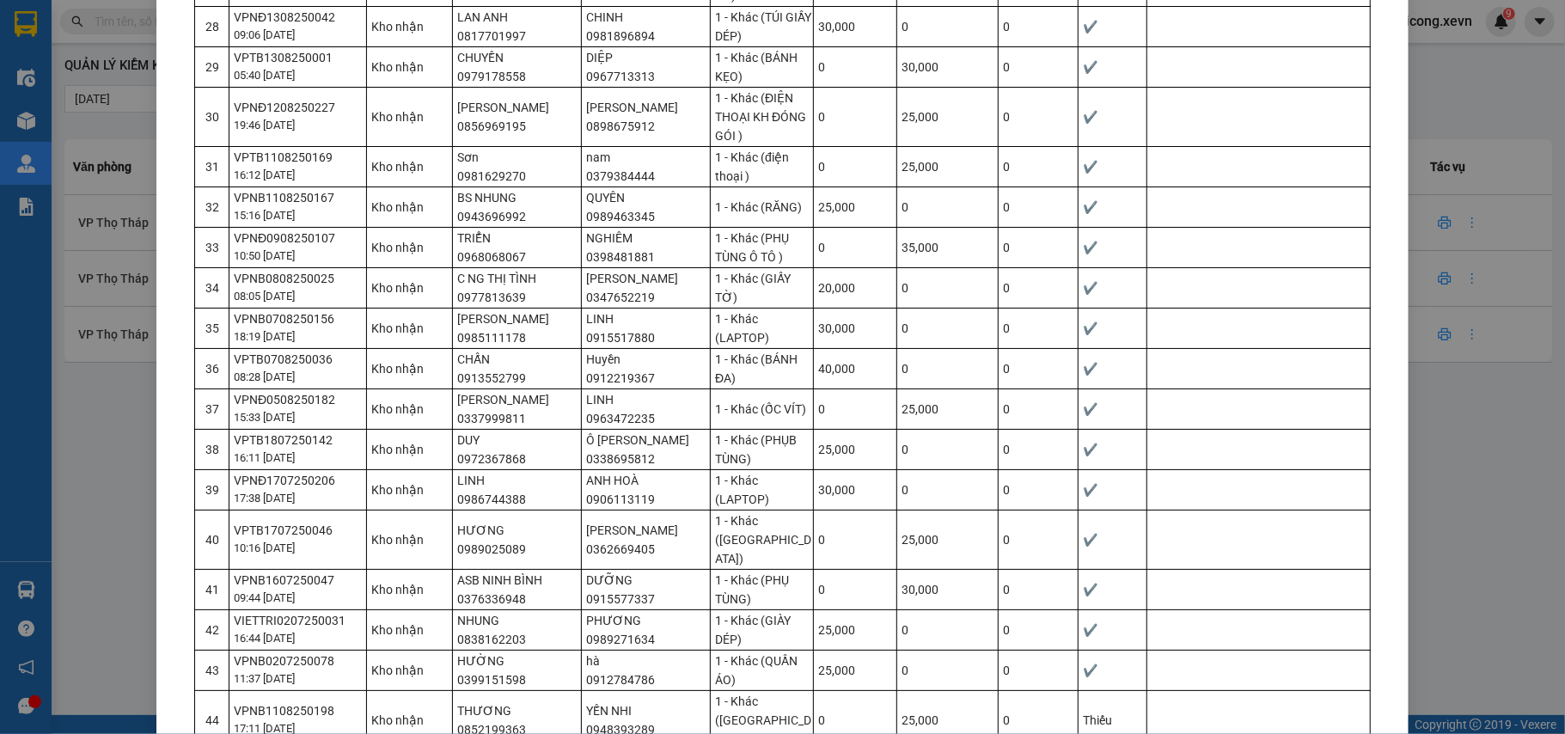
scroll to position [1647, 0]
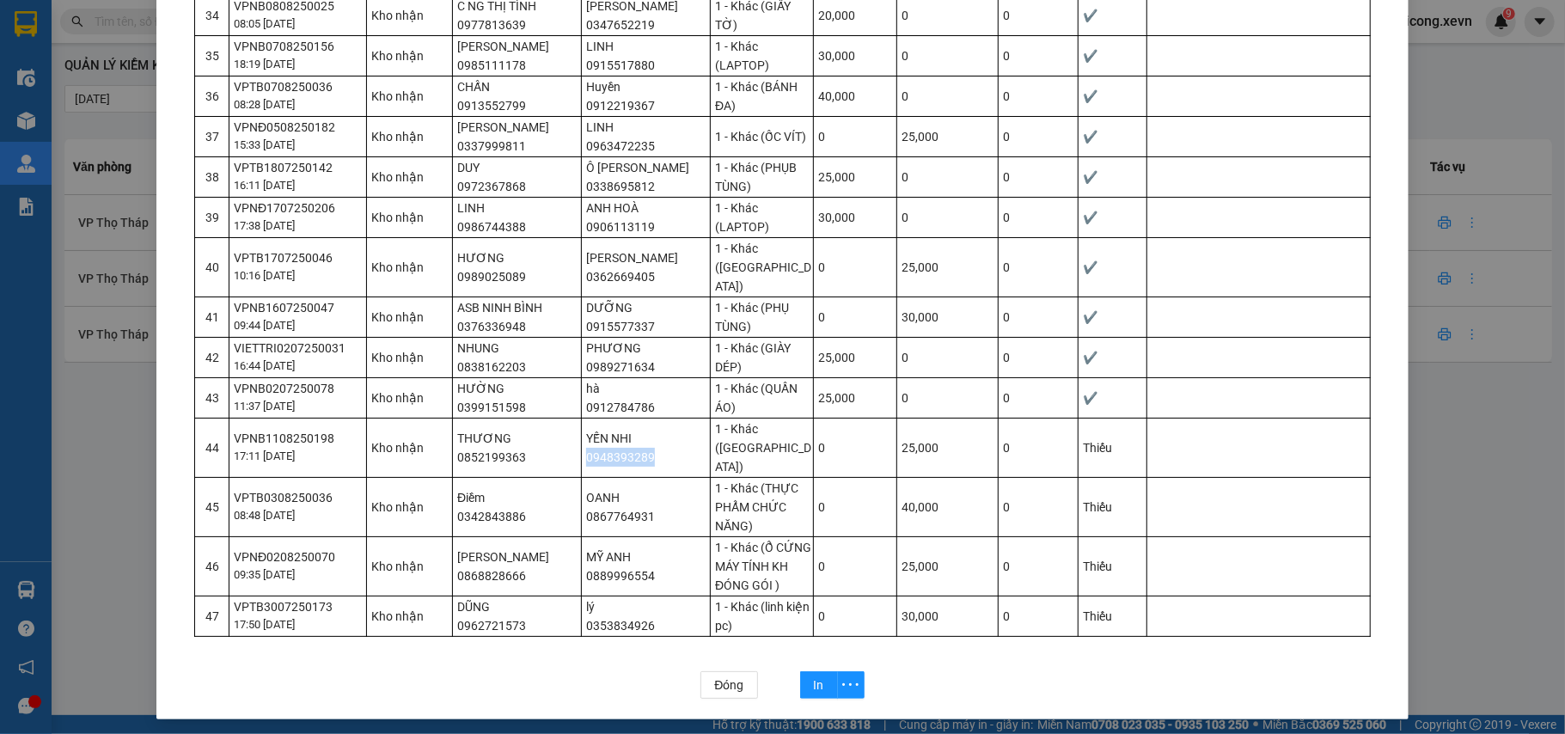
drag, startPoint x: 664, startPoint y: 459, endPoint x: 576, endPoint y: 461, distance: 88.5
click at [582, 461] on td "YẾN NHI 0948393289" at bounding box center [646, 447] width 129 height 59
copy td "0948393289"
